Goal: Information Seeking & Learning: Check status

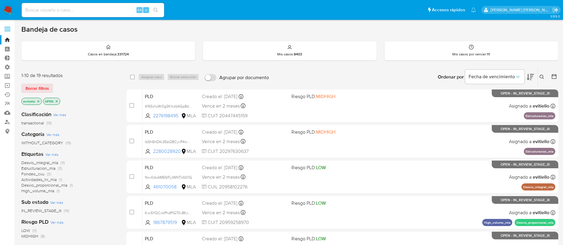
click at [105, 13] on input at bounding box center [93, 10] width 142 height 8
paste input "334756463"
type input "334756463"
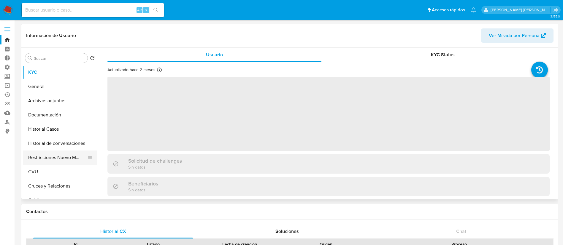
click at [60, 157] on button "Restricciones Nuevo Mundo" at bounding box center [57, 158] width 69 height 14
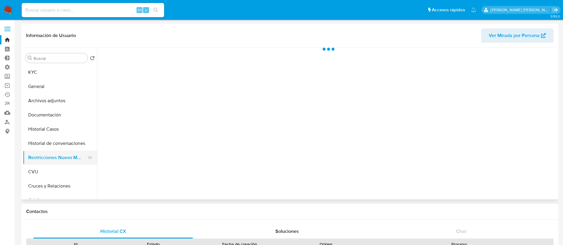
select select "10"
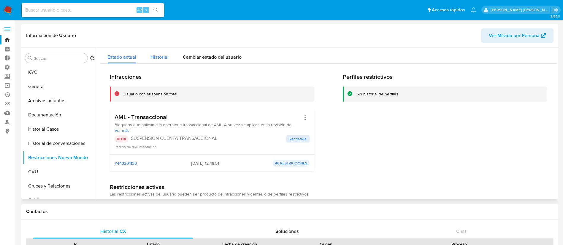
click at [162, 58] on span "Historial" at bounding box center [159, 57] width 18 height 7
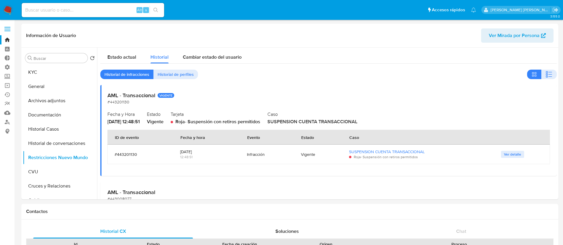
click at [95, 13] on input at bounding box center [93, 10] width 142 height 8
paste input "592326131"
click at [160, 10] on button "search-icon" at bounding box center [155, 10] width 12 height 8
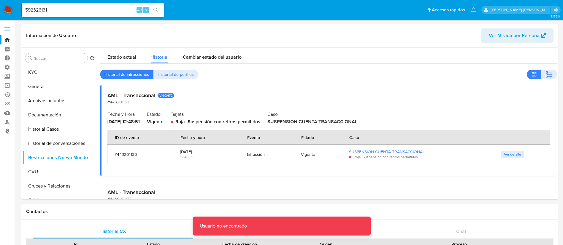
click at [83, 7] on input "592326131" at bounding box center [93, 10] width 142 height 8
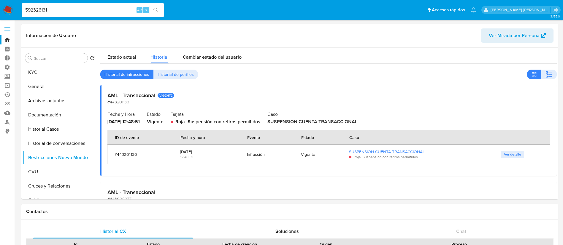
type input "592326131"
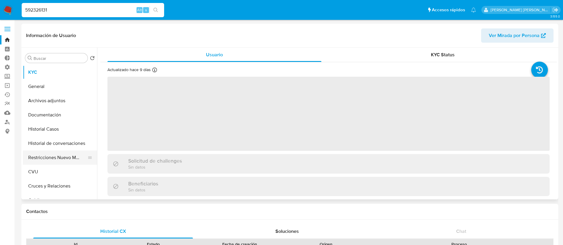
click at [62, 157] on button "Restricciones Nuevo Mundo" at bounding box center [57, 158] width 69 height 14
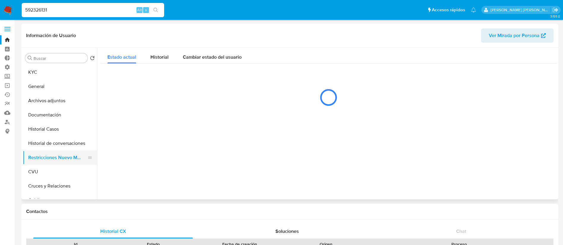
select select "10"
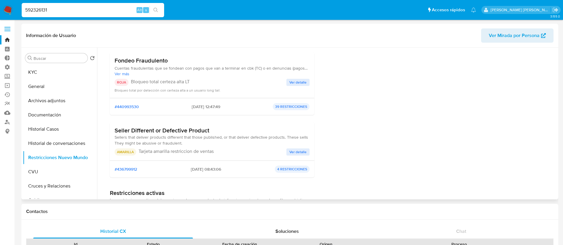
scroll to position [178, 0]
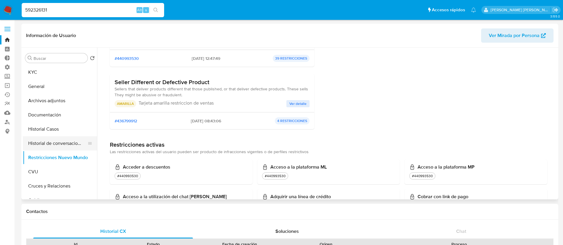
drag, startPoint x: 77, startPoint y: 131, endPoint x: 75, endPoint y: 137, distance: 6.4
click at [77, 131] on button "Historial Casos" at bounding box center [60, 129] width 74 height 14
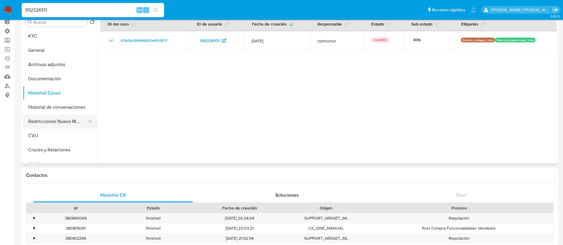
scroll to position [0, 0]
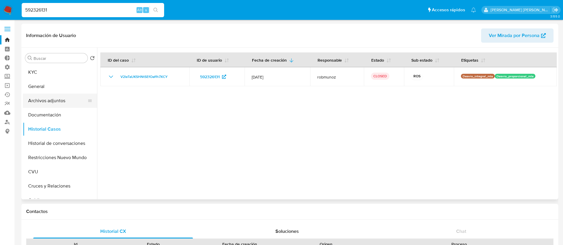
click at [70, 102] on button "Archivos adjuntos" at bounding box center [57, 101] width 69 height 14
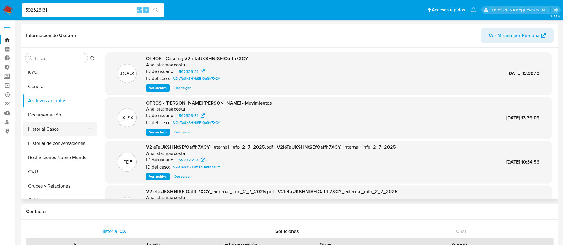
click at [68, 133] on button "Historial Casos" at bounding box center [57, 129] width 69 height 14
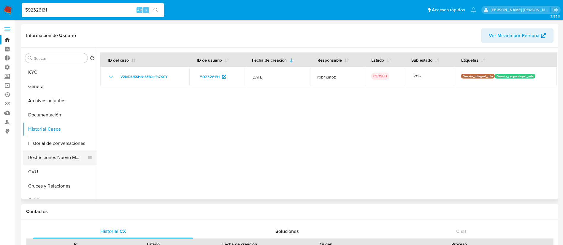
click at [67, 158] on button "Restricciones Nuevo Mundo" at bounding box center [57, 158] width 69 height 14
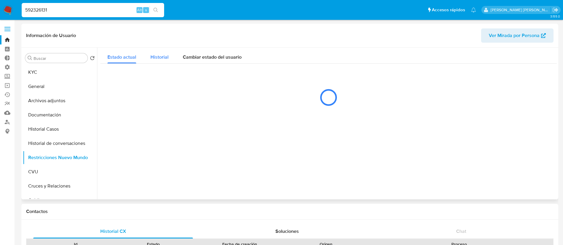
click at [162, 54] on div "Historial" at bounding box center [159, 56] width 18 height 16
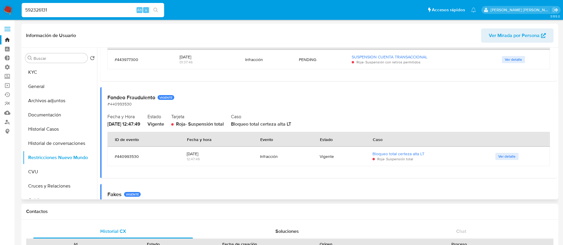
scroll to position [178, 0]
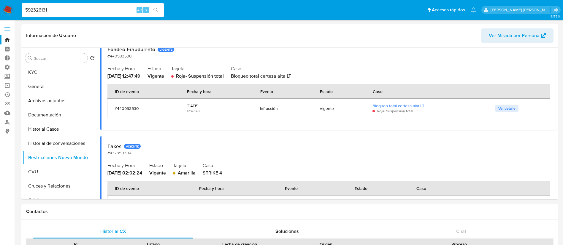
click at [96, 11] on input "592326131" at bounding box center [93, 10] width 142 height 8
paste input "643540599"
type input "643540599"
click at [158, 11] on icon "search-icon" at bounding box center [155, 10] width 5 height 5
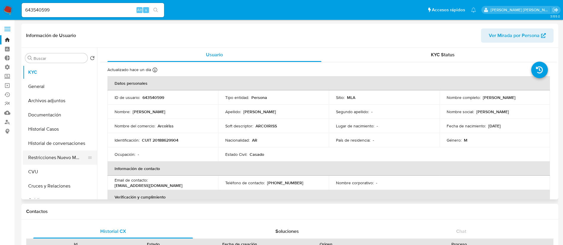
select select "10"
click at [47, 157] on button "Restricciones Nuevo Mundo" at bounding box center [57, 158] width 69 height 14
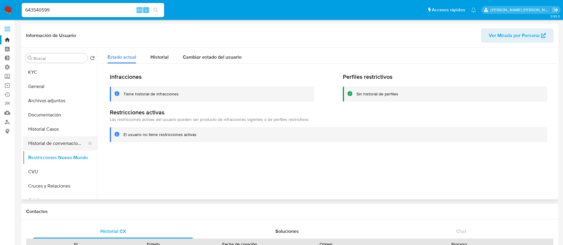
click at [54, 147] on button "Historial de conversaciones" at bounding box center [57, 143] width 69 height 14
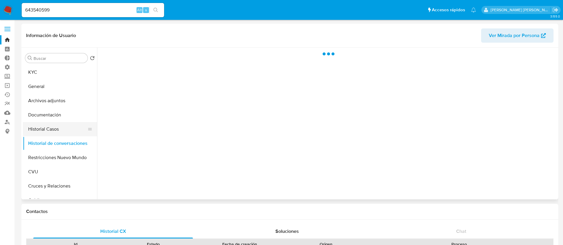
click at [55, 126] on button "Historial Casos" at bounding box center [57, 129] width 69 height 14
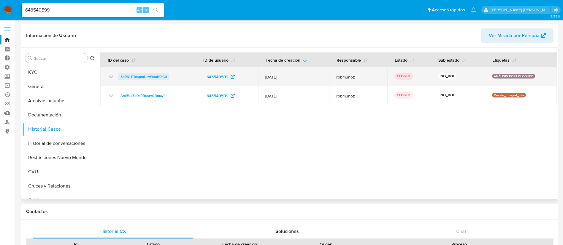
click at [165, 77] on span "8d9NLPTospmUrAWaul10ICtt" at bounding box center [143, 76] width 47 height 7
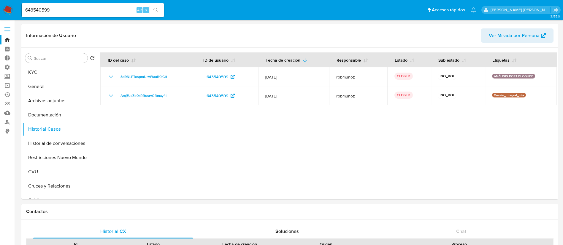
click at [87, 9] on input "643540599" at bounding box center [93, 10] width 142 height 8
paste input "2367084903"
type input "2367084903"
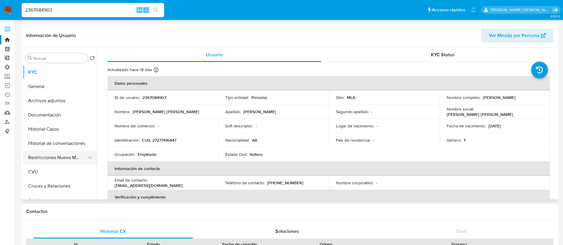
click at [66, 158] on button "Restricciones Nuevo Mundo" at bounding box center [57, 158] width 69 height 14
select select "10"
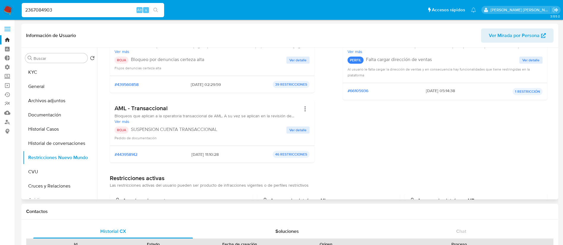
scroll to position [133, 0]
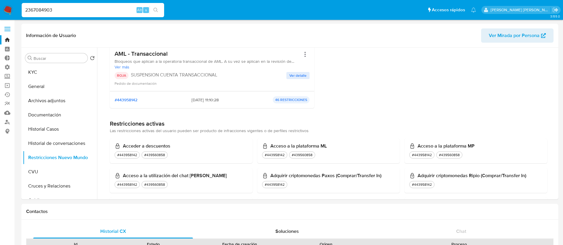
click at [79, 6] on div "2367084903 Alt s" at bounding box center [93, 10] width 142 height 14
click at [74, 11] on input "2367084903" at bounding box center [93, 10] width 142 height 8
paste input "592326131"
type input "592326131"
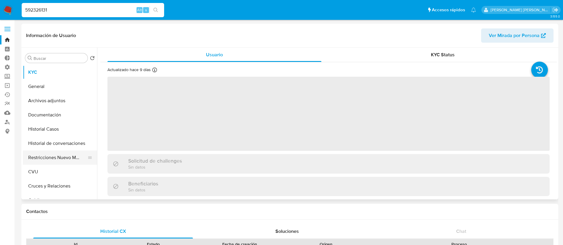
click at [70, 160] on button "Restricciones Nuevo Mundo" at bounding box center [57, 158] width 69 height 14
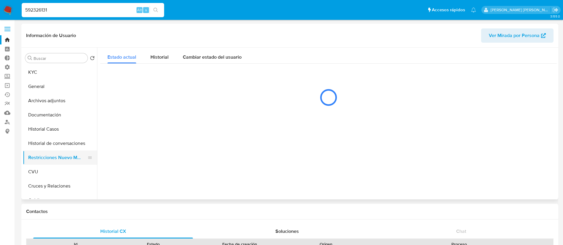
select select "10"
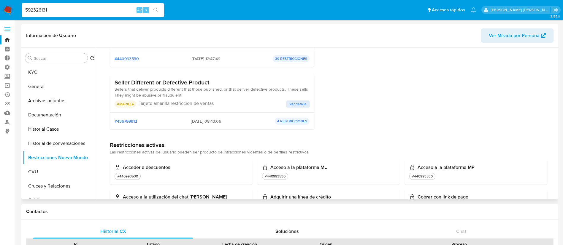
scroll to position [178, 0]
drag, startPoint x: 60, startPoint y: 88, endPoint x: 55, endPoint y: 71, distance: 17.0
click at [60, 87] on button "General" at bounding box center [60, 86] width 74 height 14
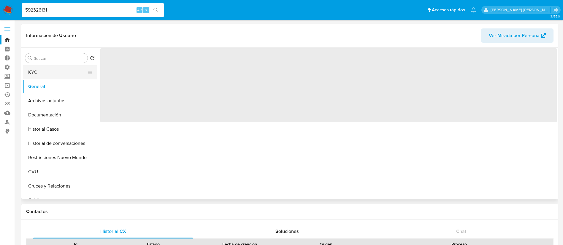
click at [55, 71] on button "KYC" at bounding box center [57, 72] width 69 height 14
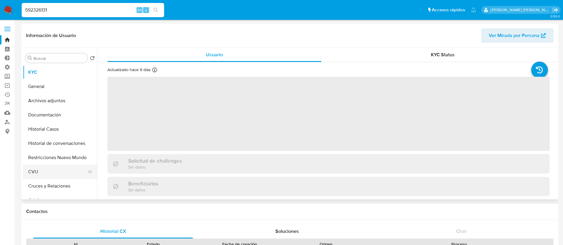
click at [55, 166] on button "CVU" at bounding box center [57, 172] width 69 height 14
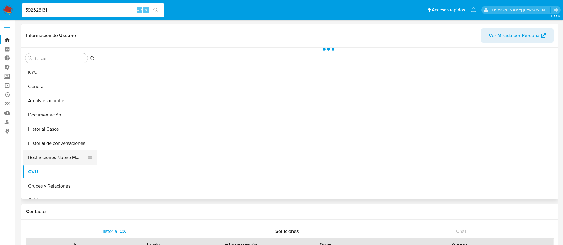
click at [60, 154] on button "Restricciones Nuevo Mundo" at bounding box center [57, 158] width 69 height 14
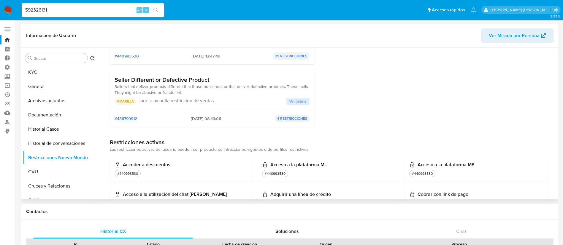
scroll to position [222, 0]
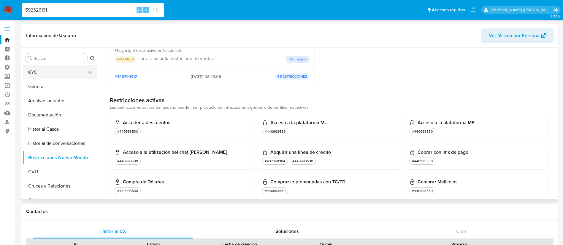
click at [57, 74] on button "KYC" at bounding box center [57, 72] width 69 height 14
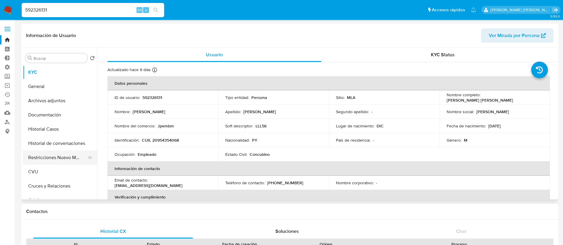
click at [70, 152] on button "Restricciones Nuevo Mundo" at bounding box center [57, 158] width 69 height 14
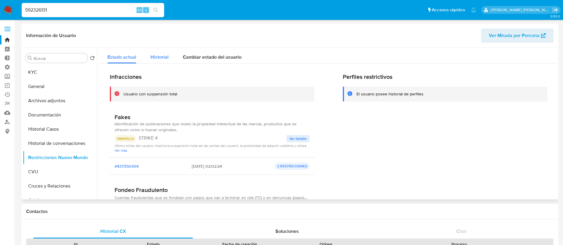
click at [152, 54] on span "Historial" at bounding box center [159, 57] width 18 height 7
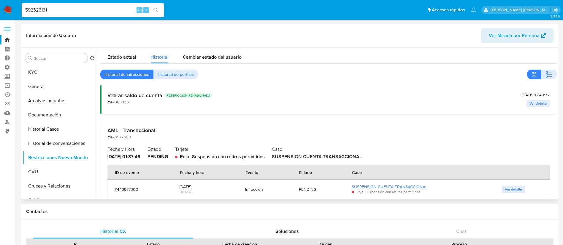
scroll to position [89, 0]
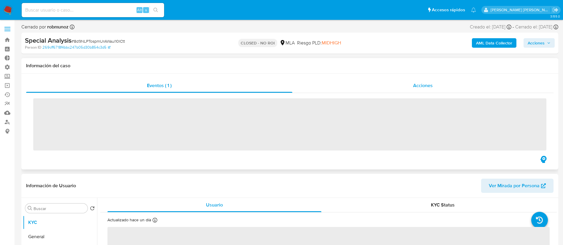
click at [441, 87] on div "Acciones" at bounding box center [422, 86] width 261 height 14
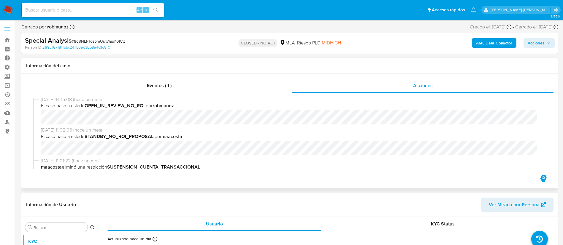
select select "10"
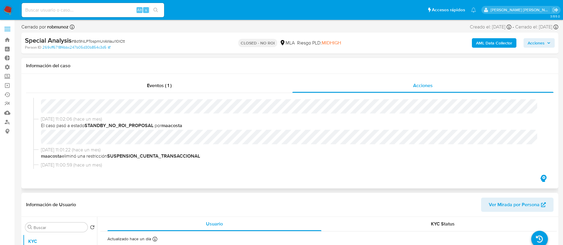
scroll to position [44, 0]
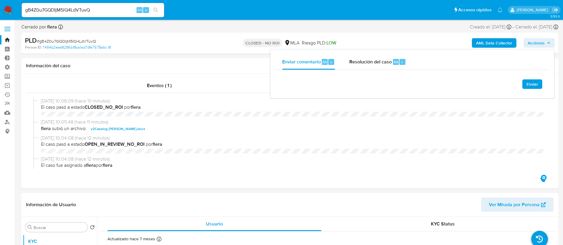
select select "10"
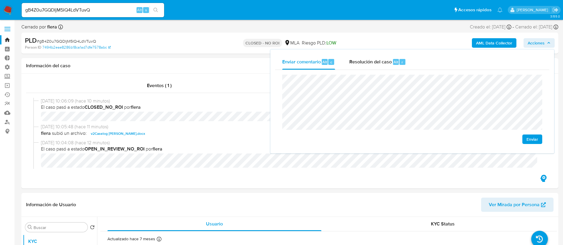
click at [280, 80] on div "Enviar" at bounding box center [412, 109] width 274 height 79
click at [535, 137] on span "Enviar" at bounding box center [532, 139] width 12 height 8
click at [171, 91] on div "Eventos ( 1 )" at bounding box center [159, 86] width 266 height 14
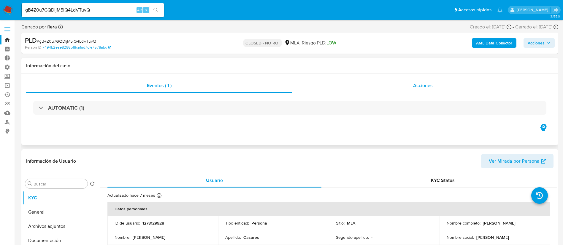
click at [399, 86] on div "Acciones" at bounding box center [422, 86] width 261 height 14
